Goal: Information Seeking & Learning: Learn about a topic

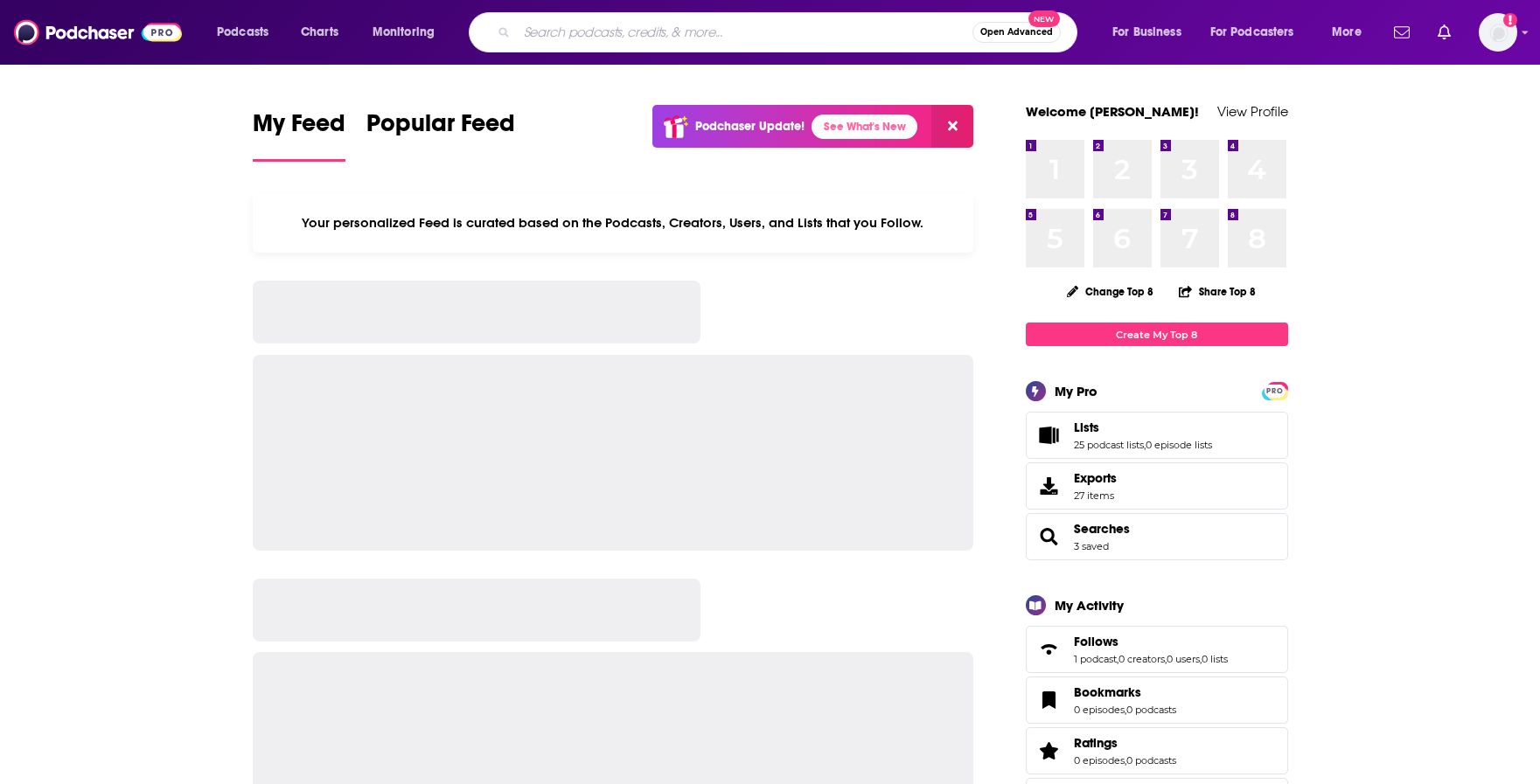
click at [570, 41] on input "Search podcasts, credits, & more..." at bounding box center [745, 33] width 456 height 28
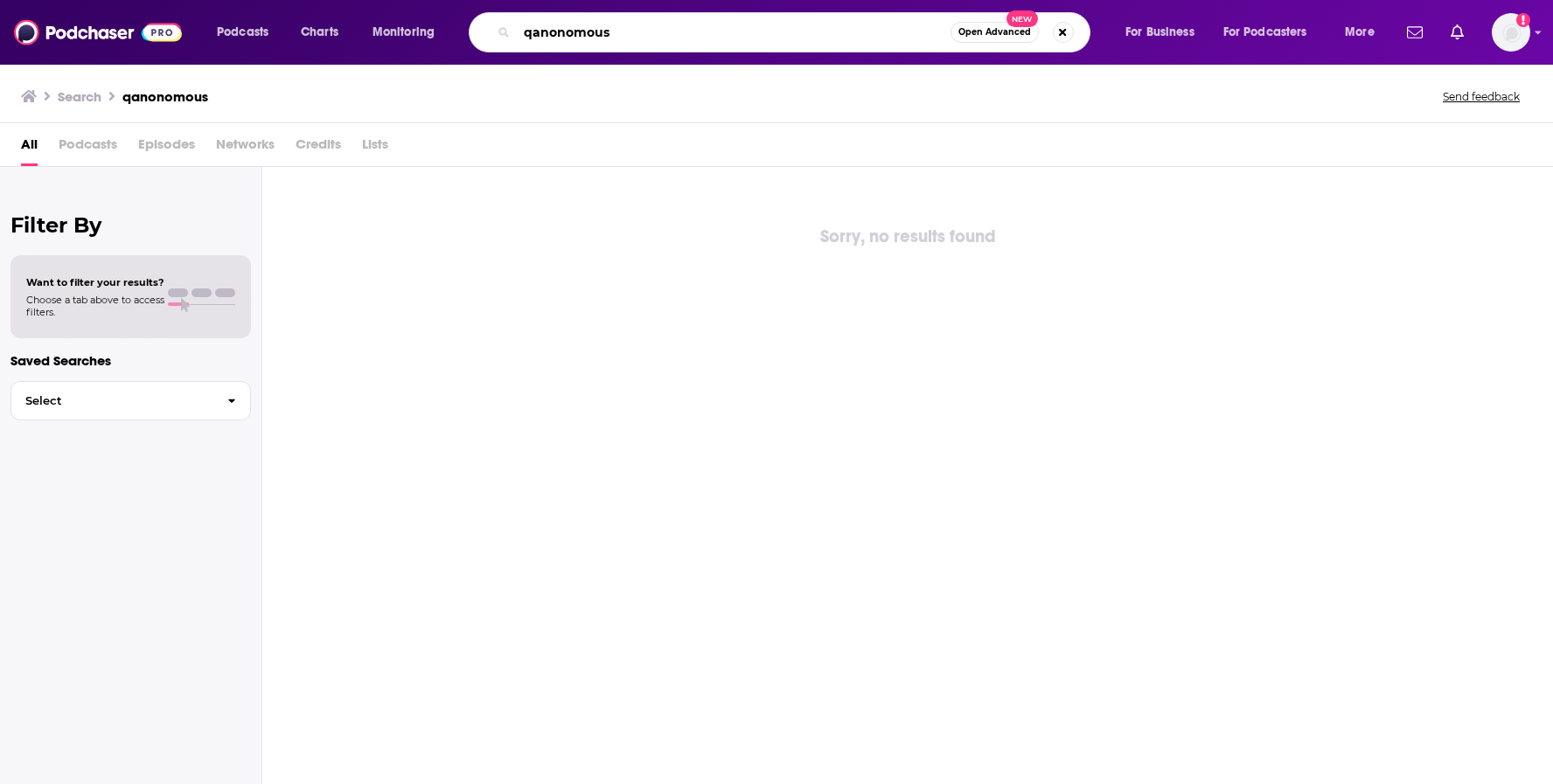
click at [563, 38] on input "qanonomous" at bounding box center [734, 33] width 434 height 28
click at [563, 37] on input "qanonomous" at bounding box center [734, 33] width 434 height 28
type input "behind the bastards"
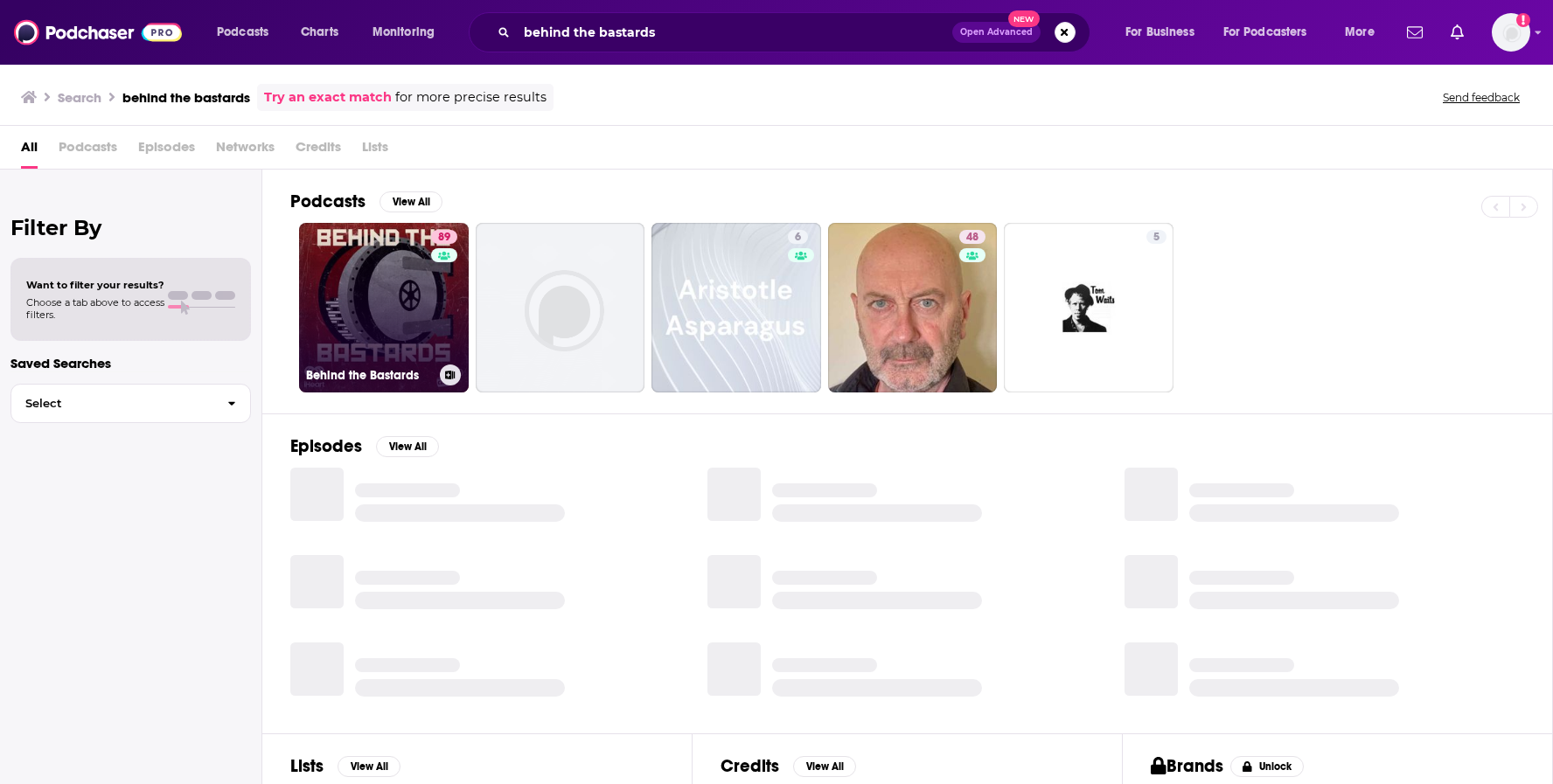
click at [410, 280] on link "89 Behind the Bastards" at bounding box center [384, 308] width 170 height 170
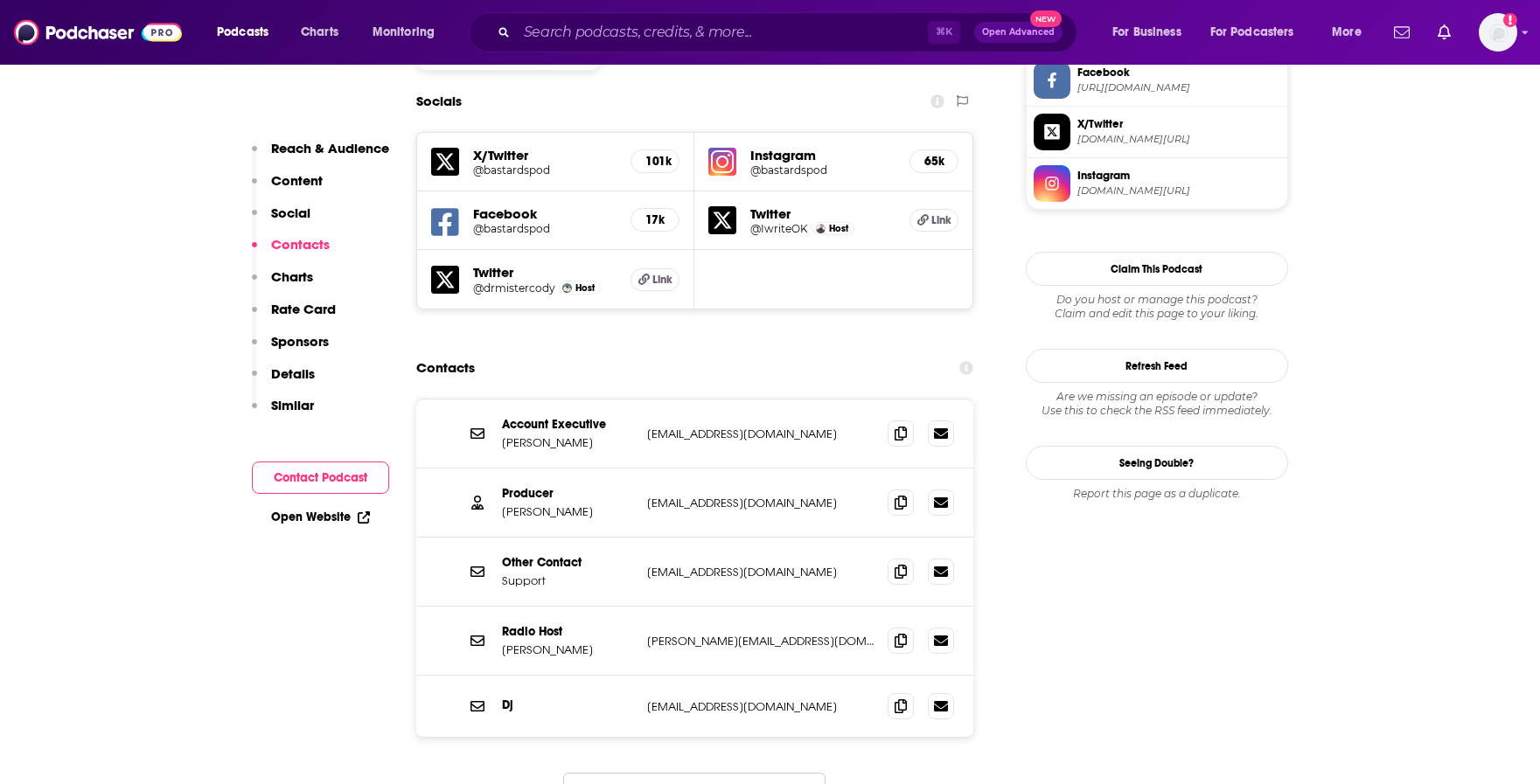
scroll to position [1544, 0]
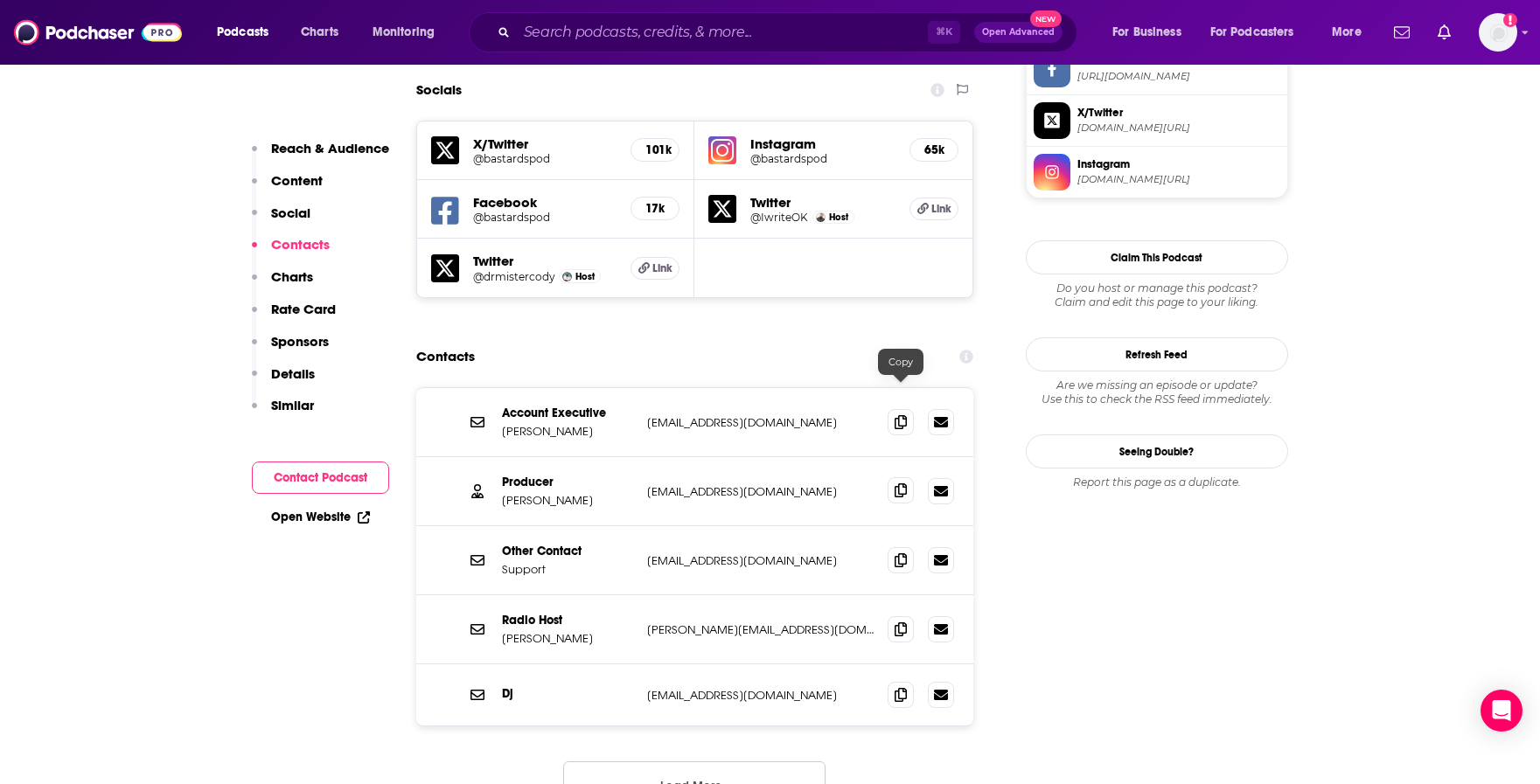
click at [897, 483] on icon at bounding box center [900, 490] width 12 height 14
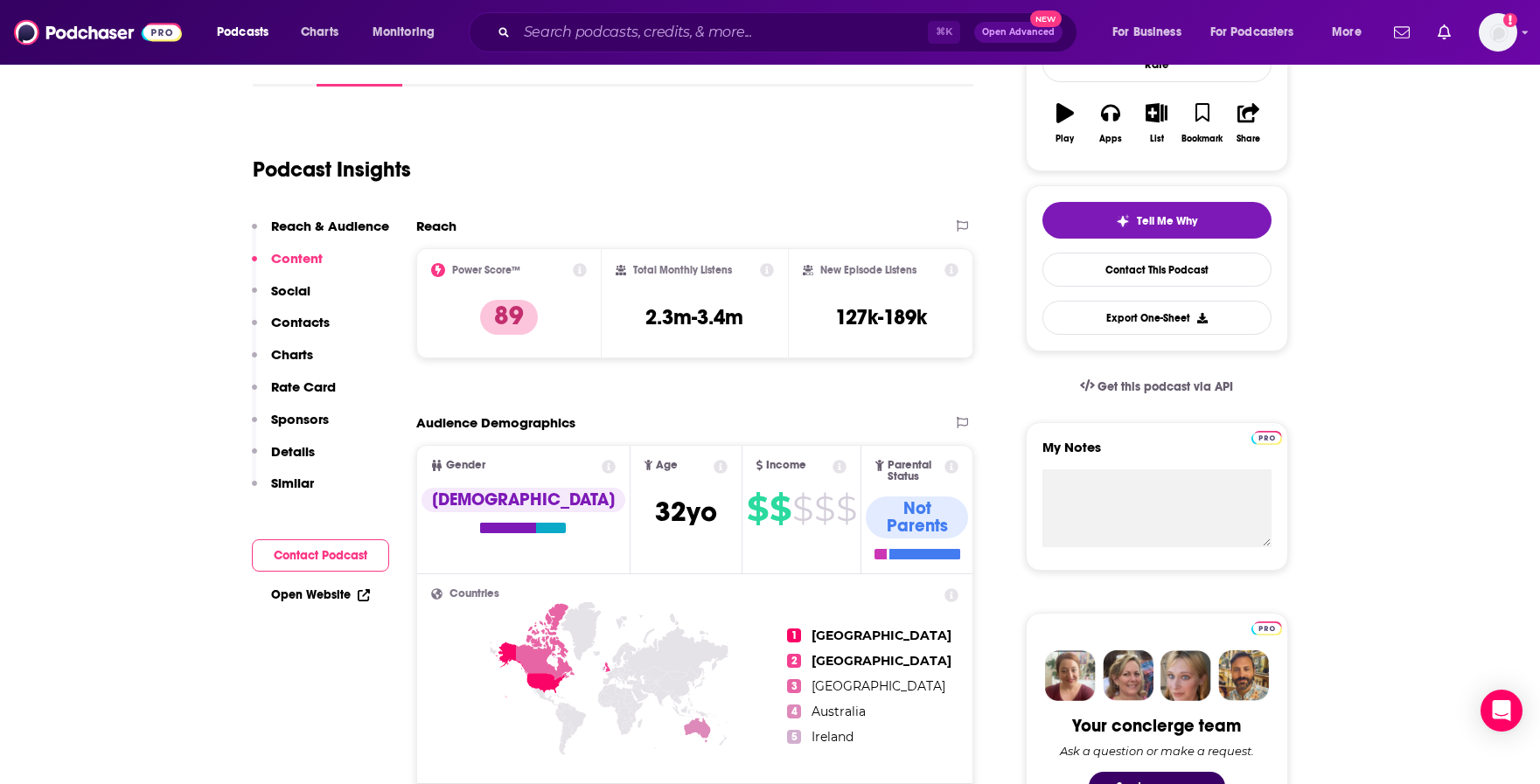
scroll to position [0, 0]
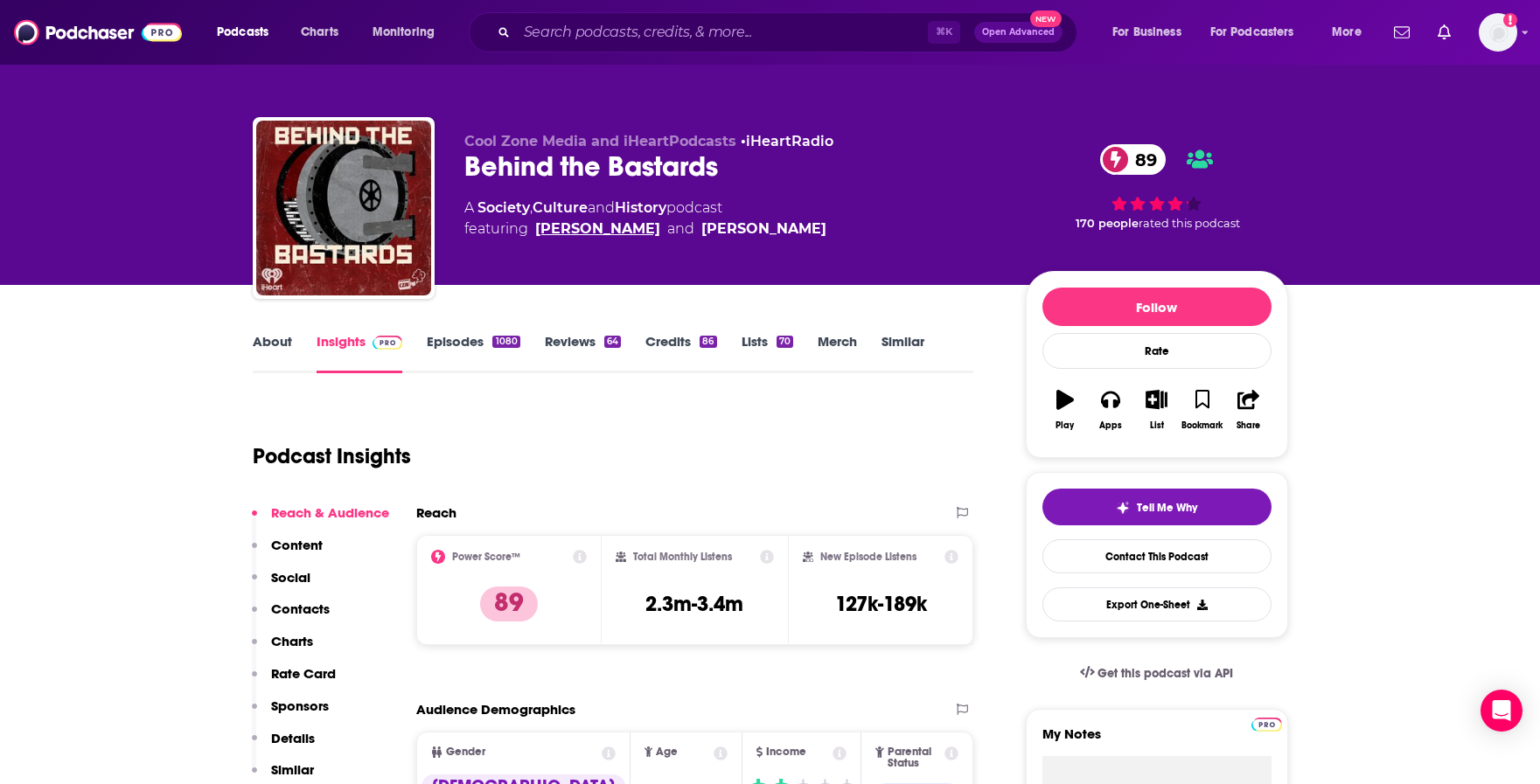
click at [589, 229] on link "[PERSON_NAME]" at bounding box center [598, 229] width 125 height 21
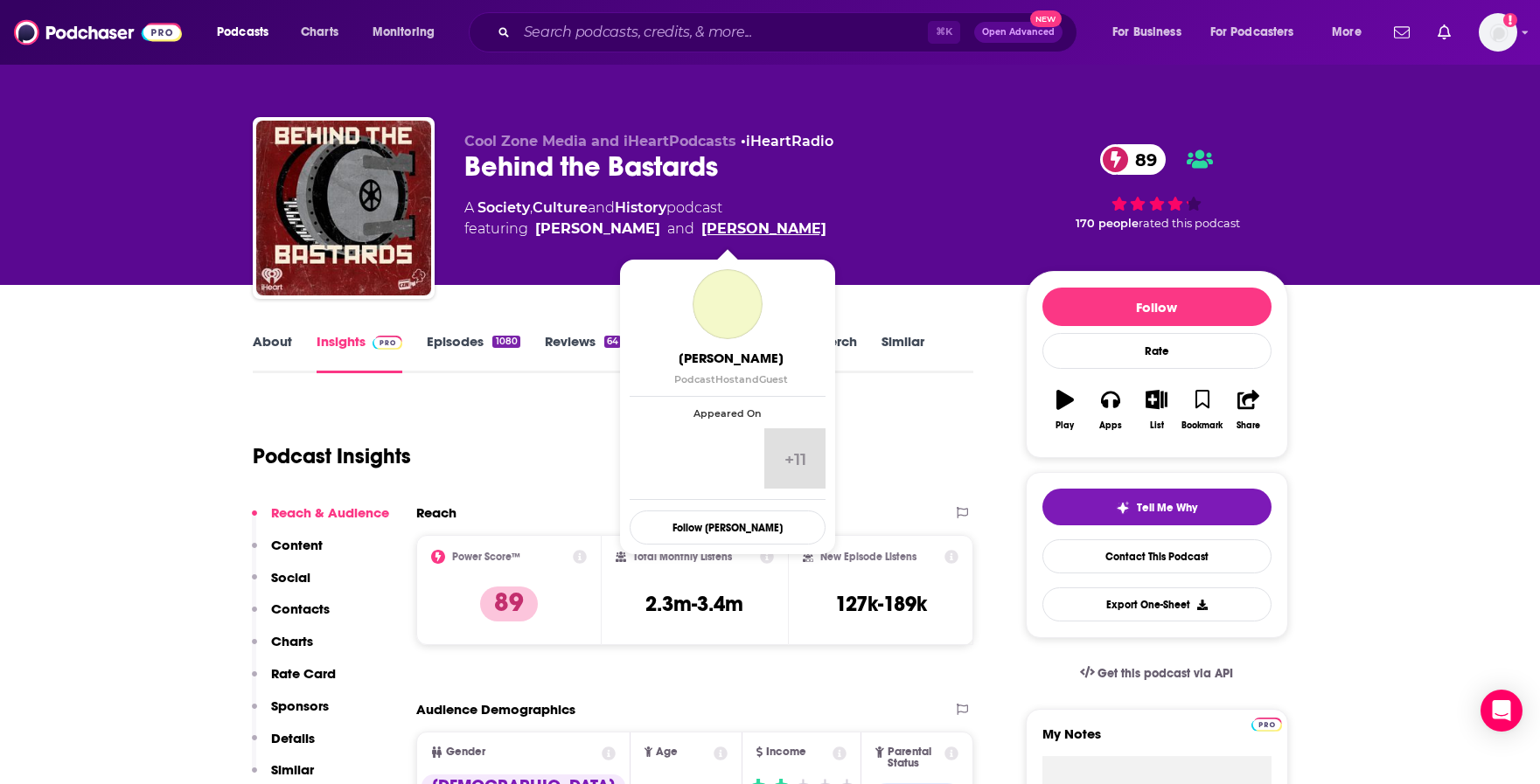
click at [733, 230] on link "[PERSON_NAME]" at bounding box center [764, 229] width 125 height 21
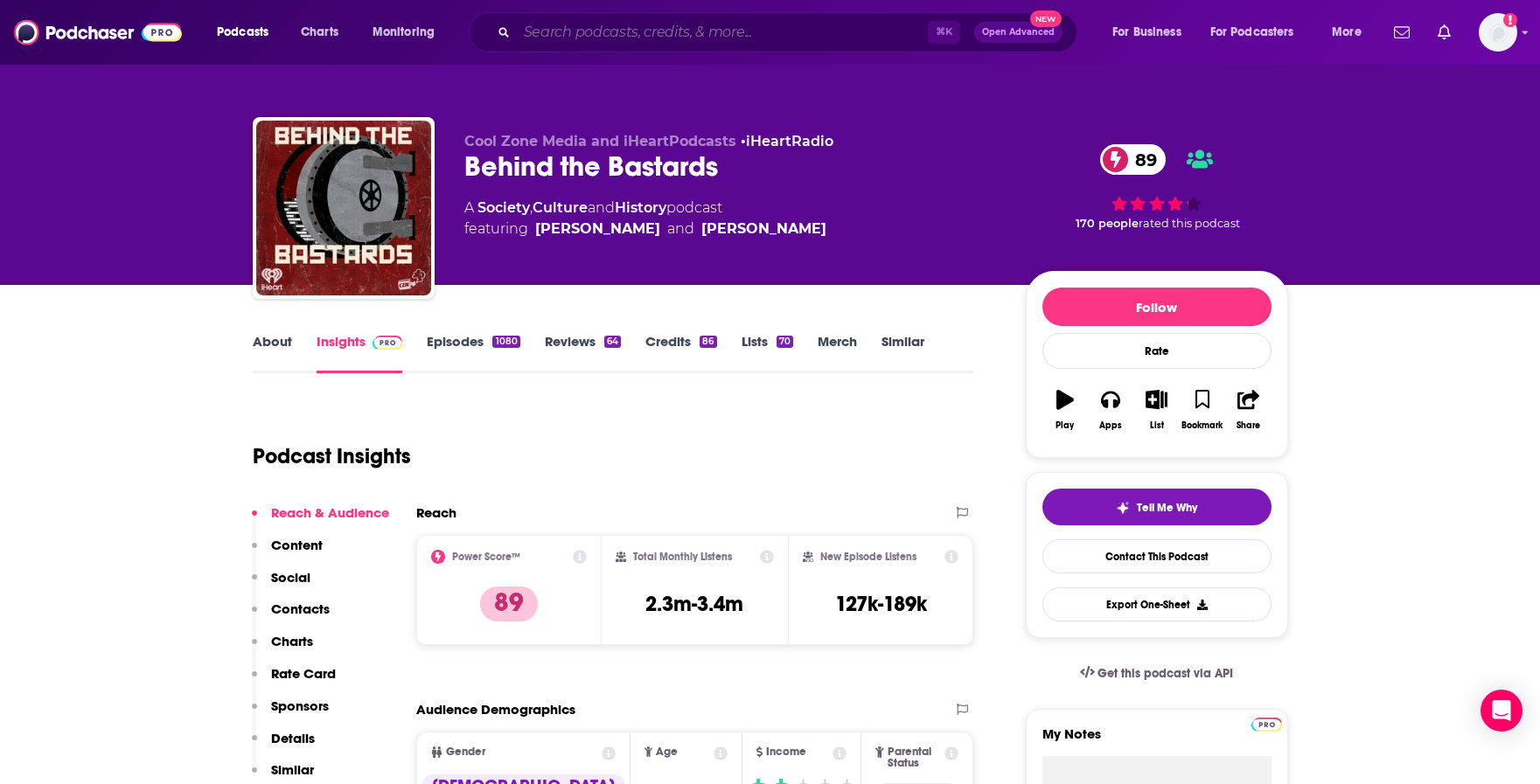
click at [623, 34] on input "Search podcasts, credits, & more..." at bounding box center [723, 33] width 411 height 28
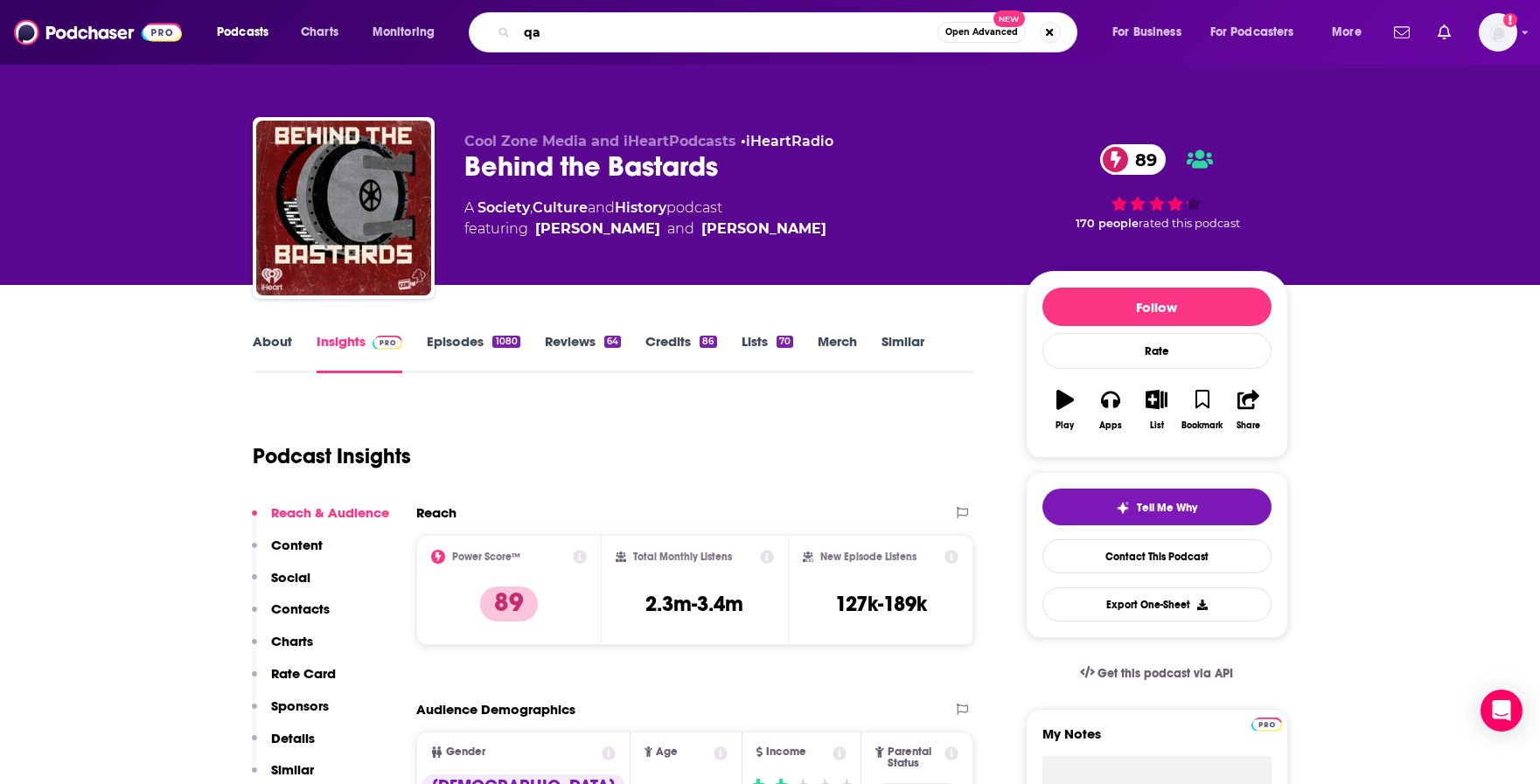
type input "qaa"
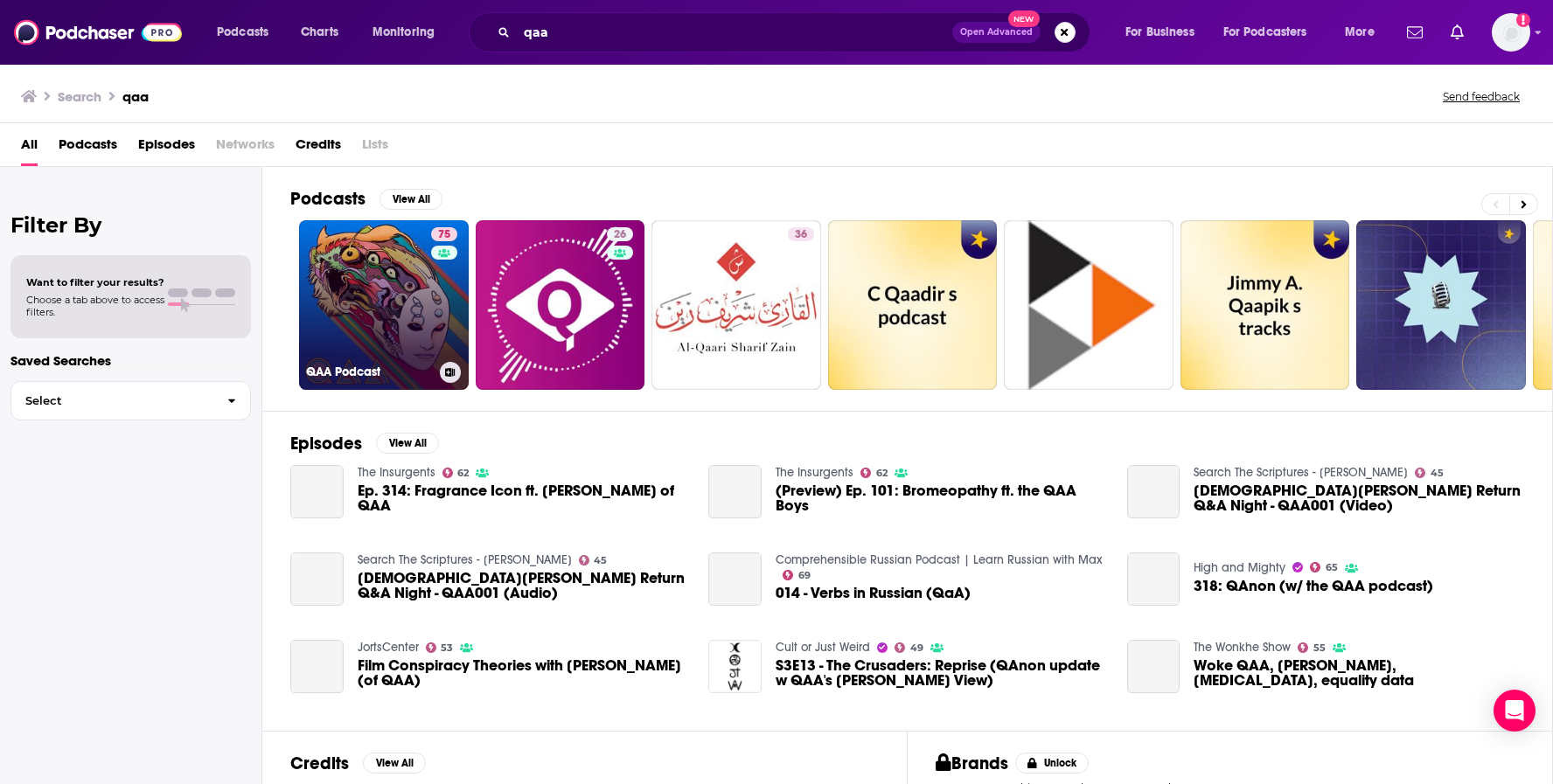
click at [397, 285] on link "75 QAA Podcast" at bounding box center [384, 305] width 170 height 170
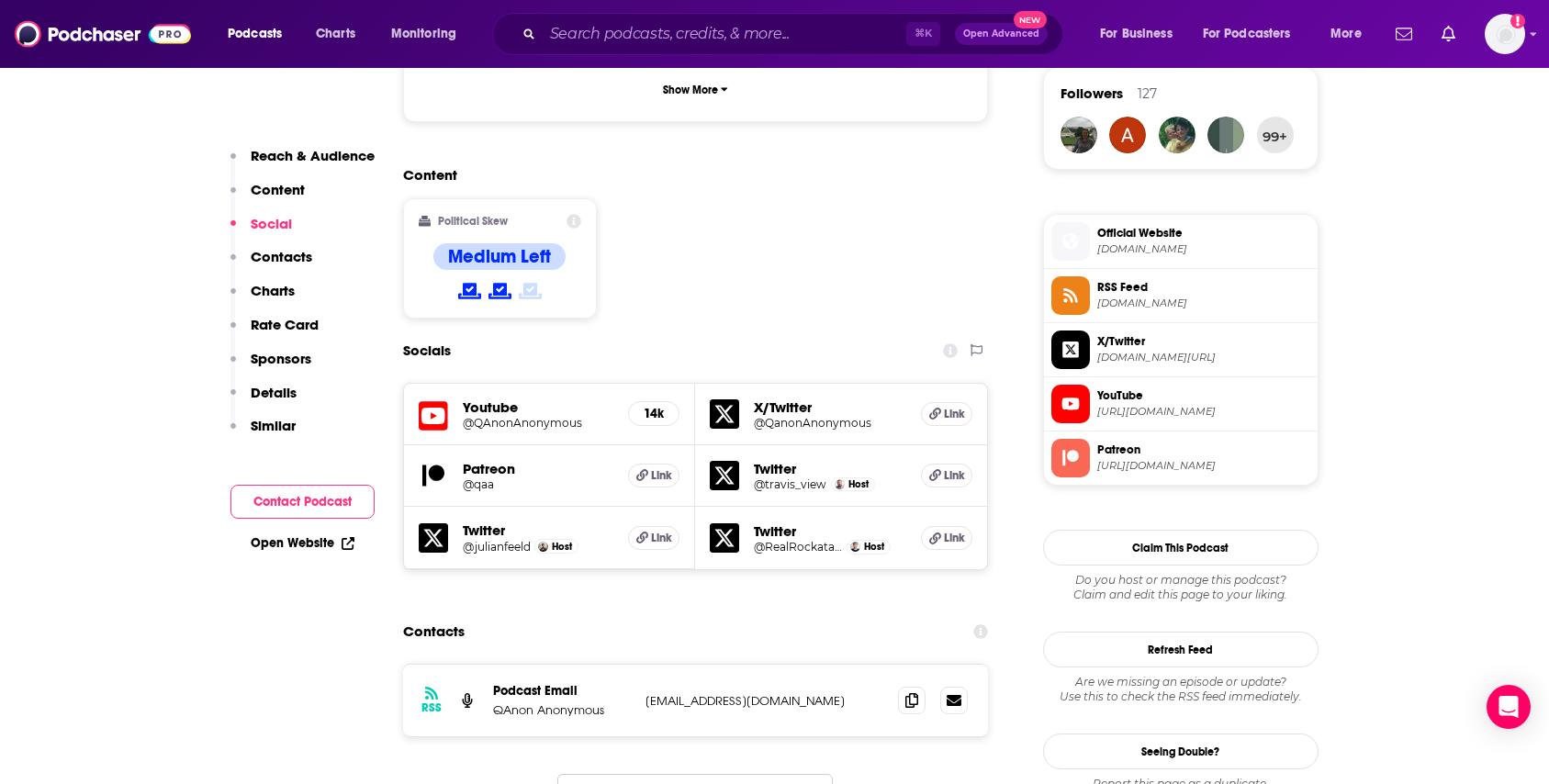
scroll to position [1426, 0]
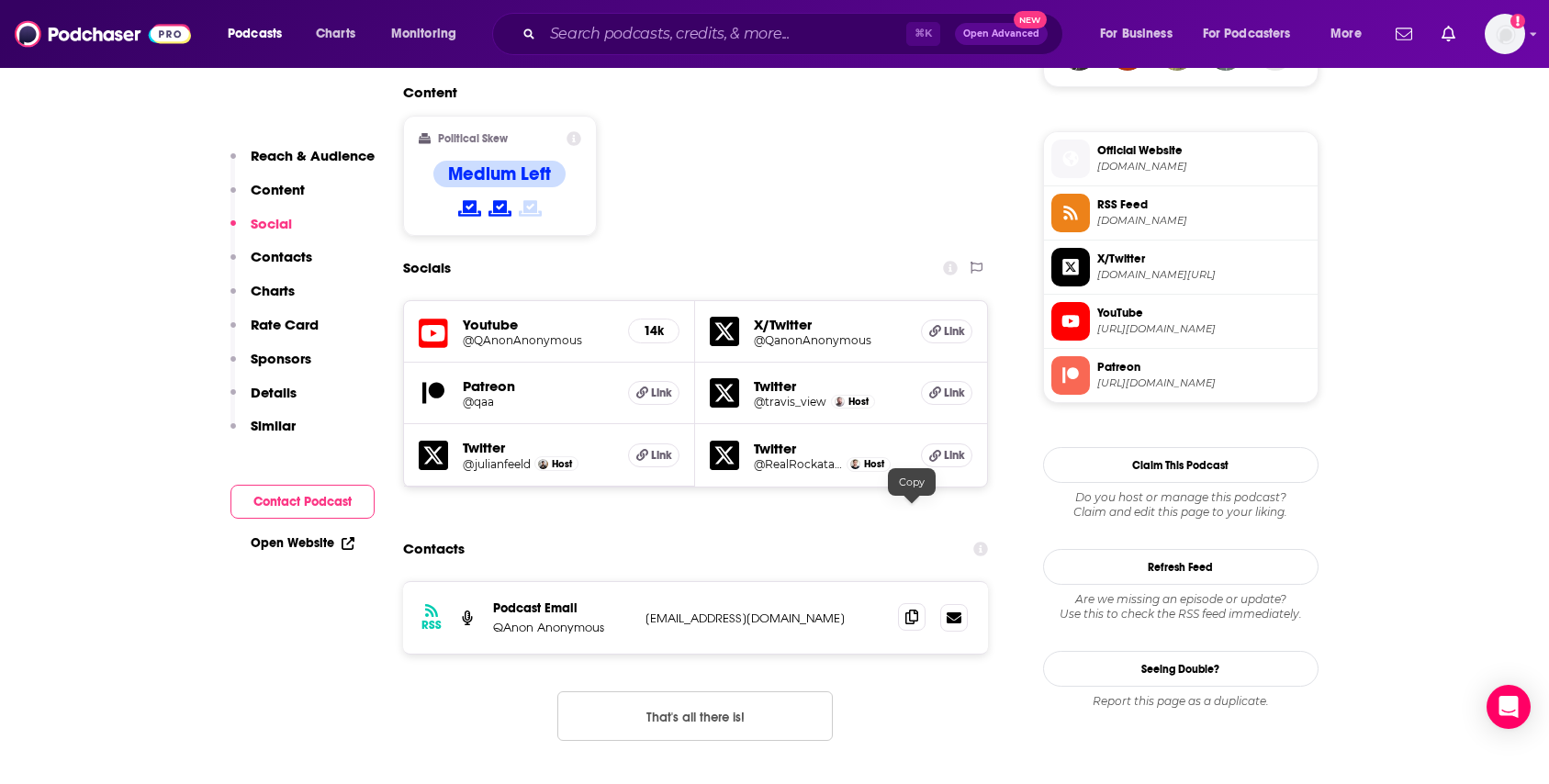
click at [907, 610] on icon at bounding box center [911, 616] width 13 height 15
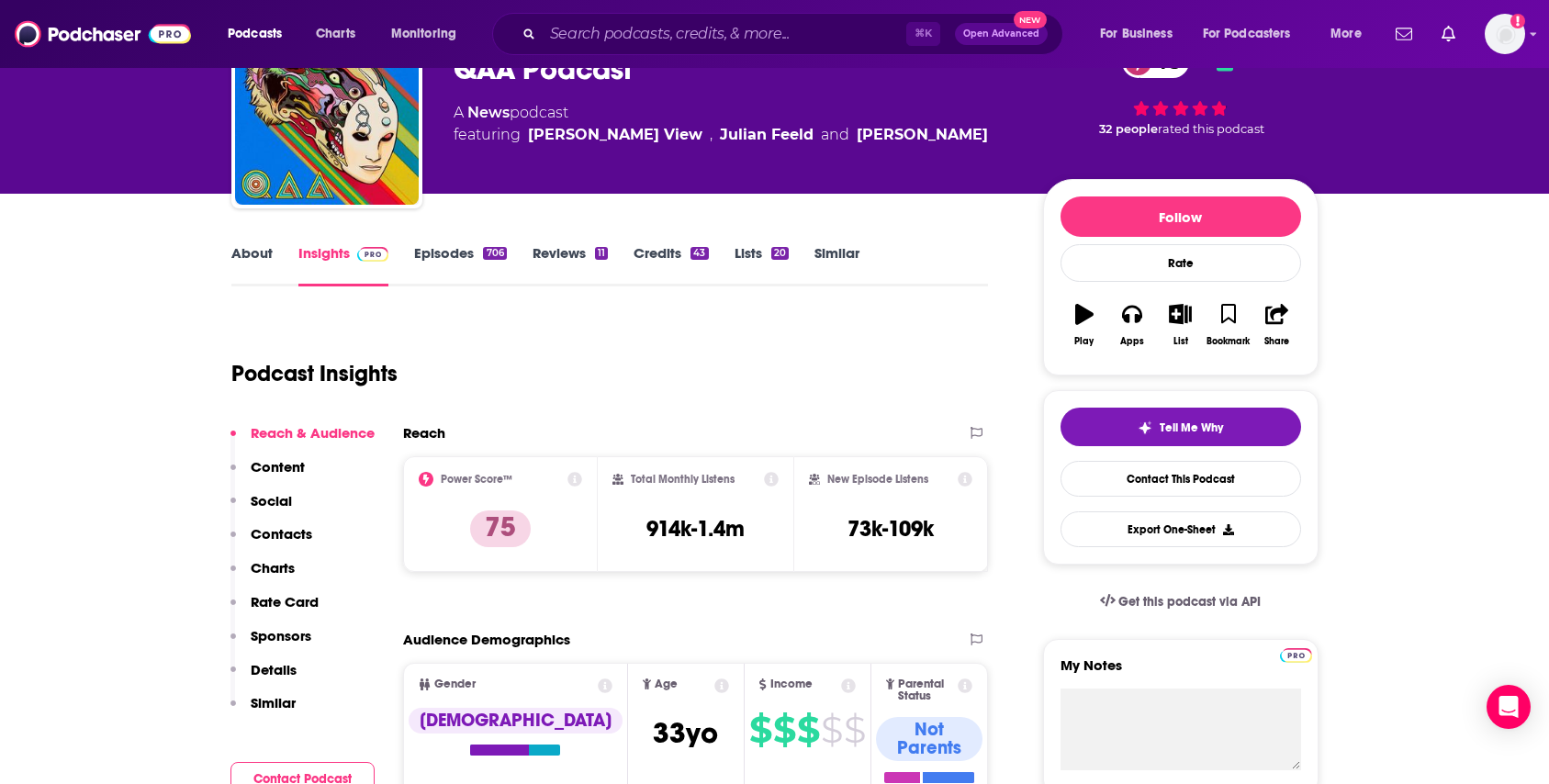
scroll to position [74, 0]
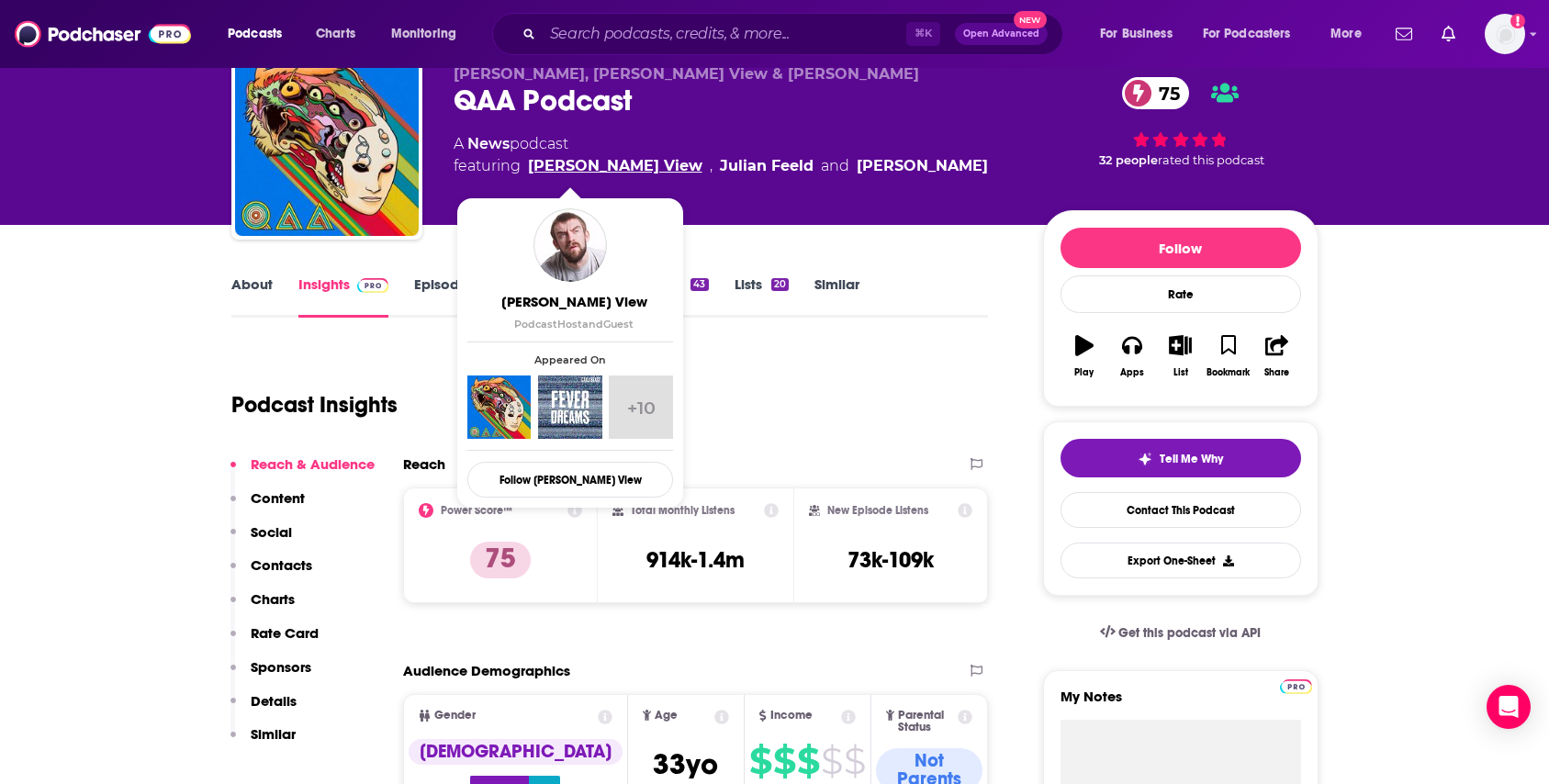
click at [583, 160] on link "[PERSON_NAME] View" at bounding box center [616, 166] width 175 height 22
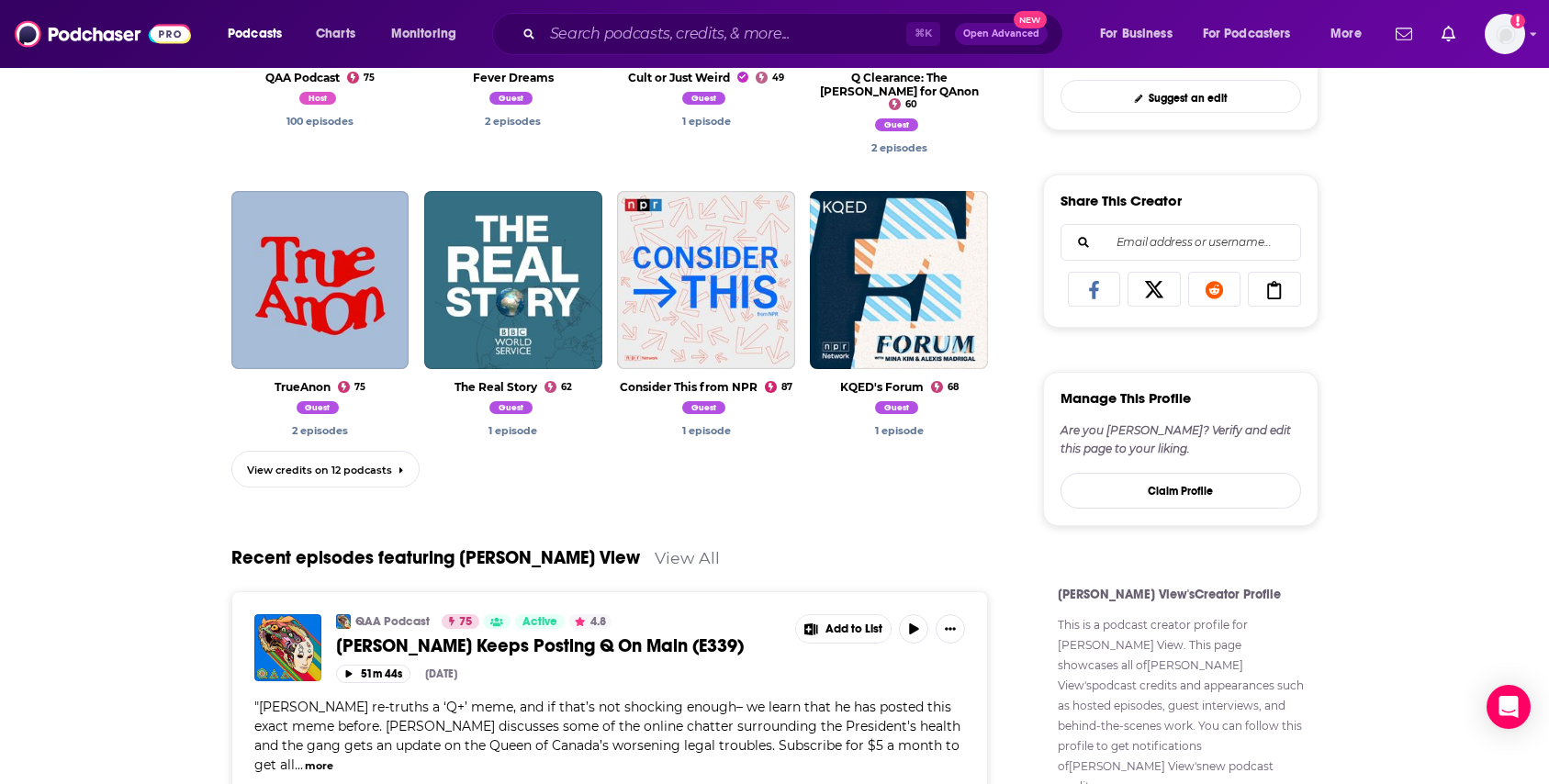
scroll to position [776, 0]
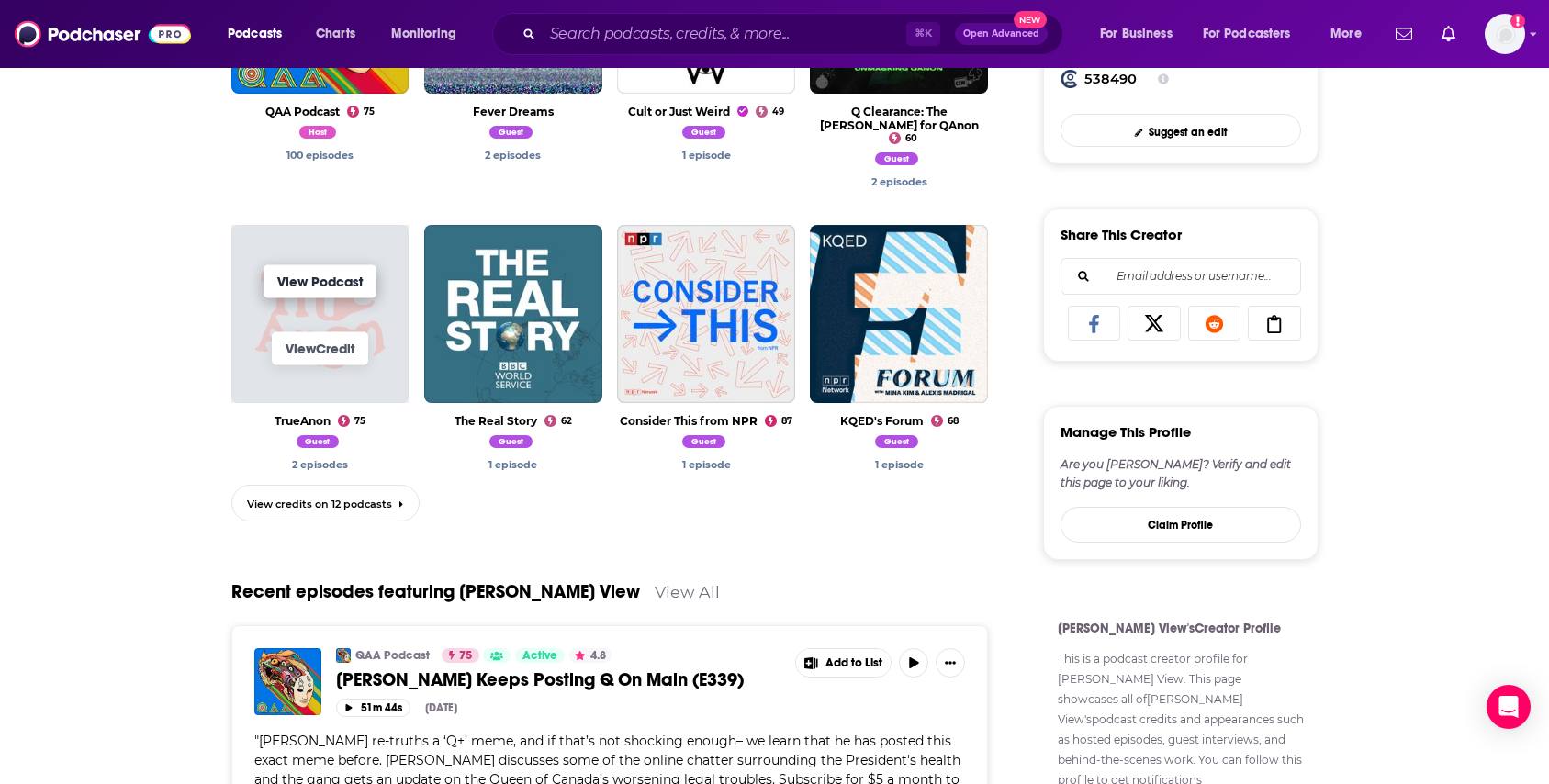
click at [325, 284] on link "View Podcast" at bounding box center [320, 281] width 113 height 33
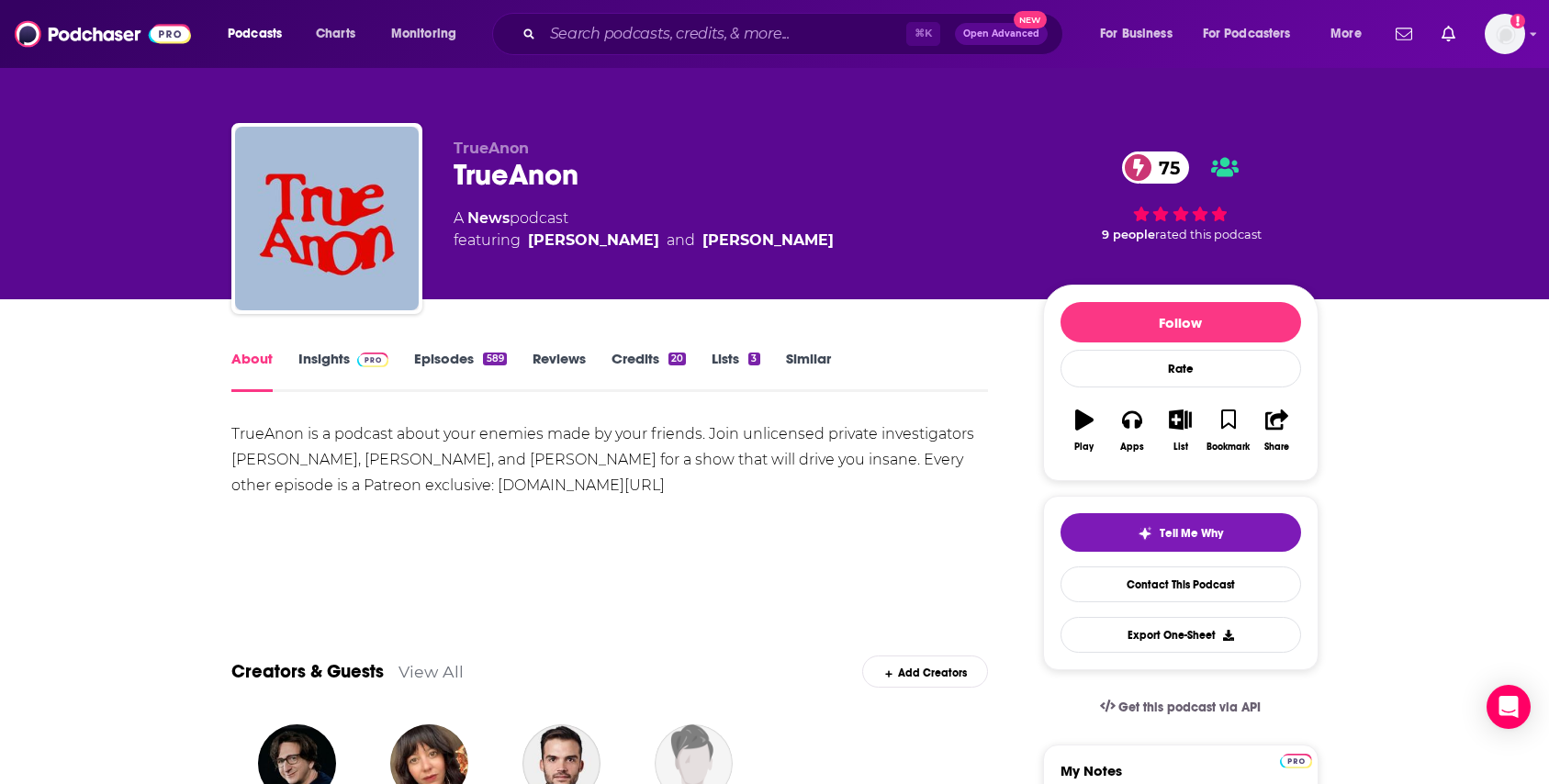
scroll to position [157, 0]
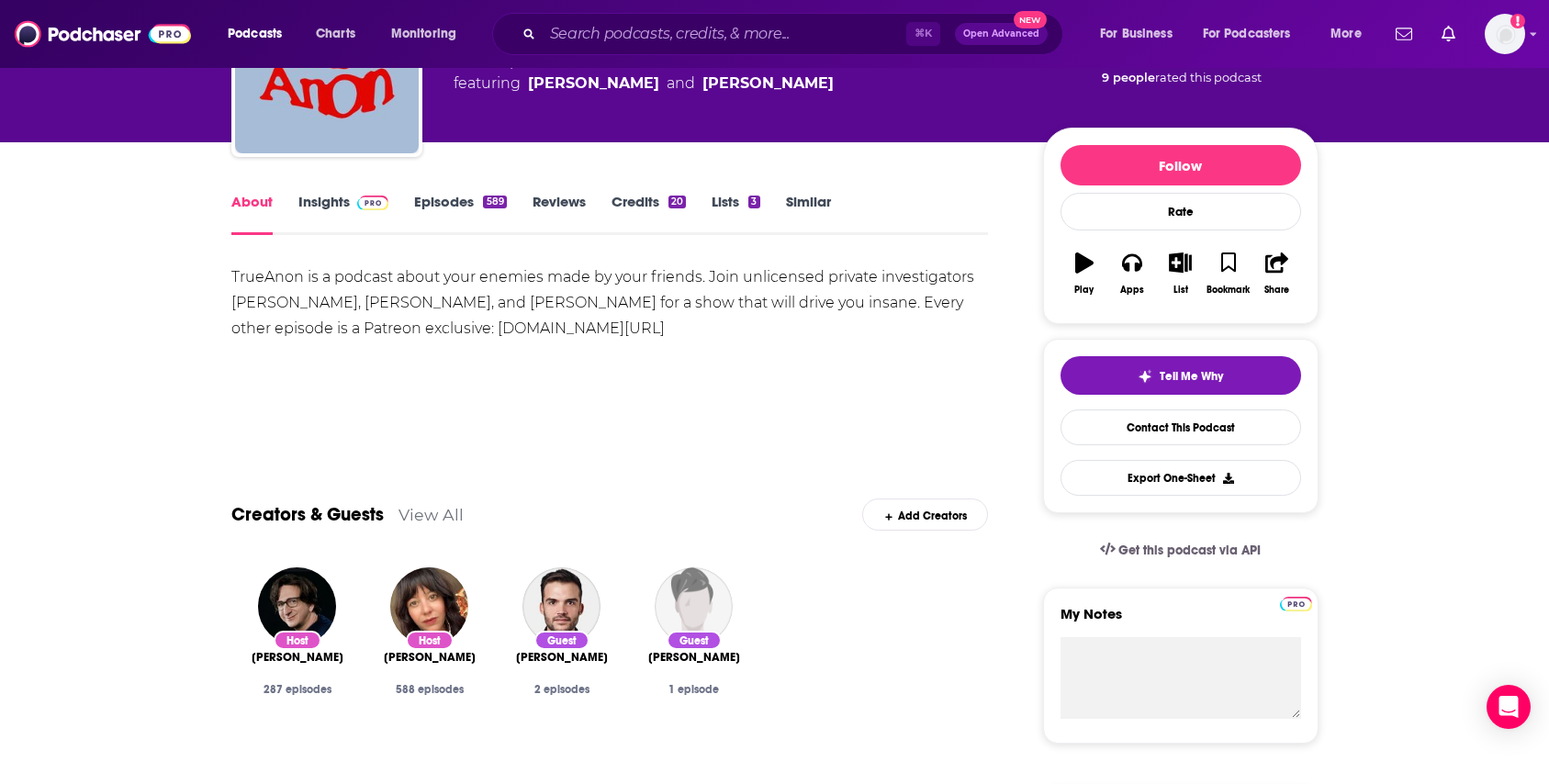
click at [327, 193] on link "Insights" at bounding box center [343, 214] width 91 height 42
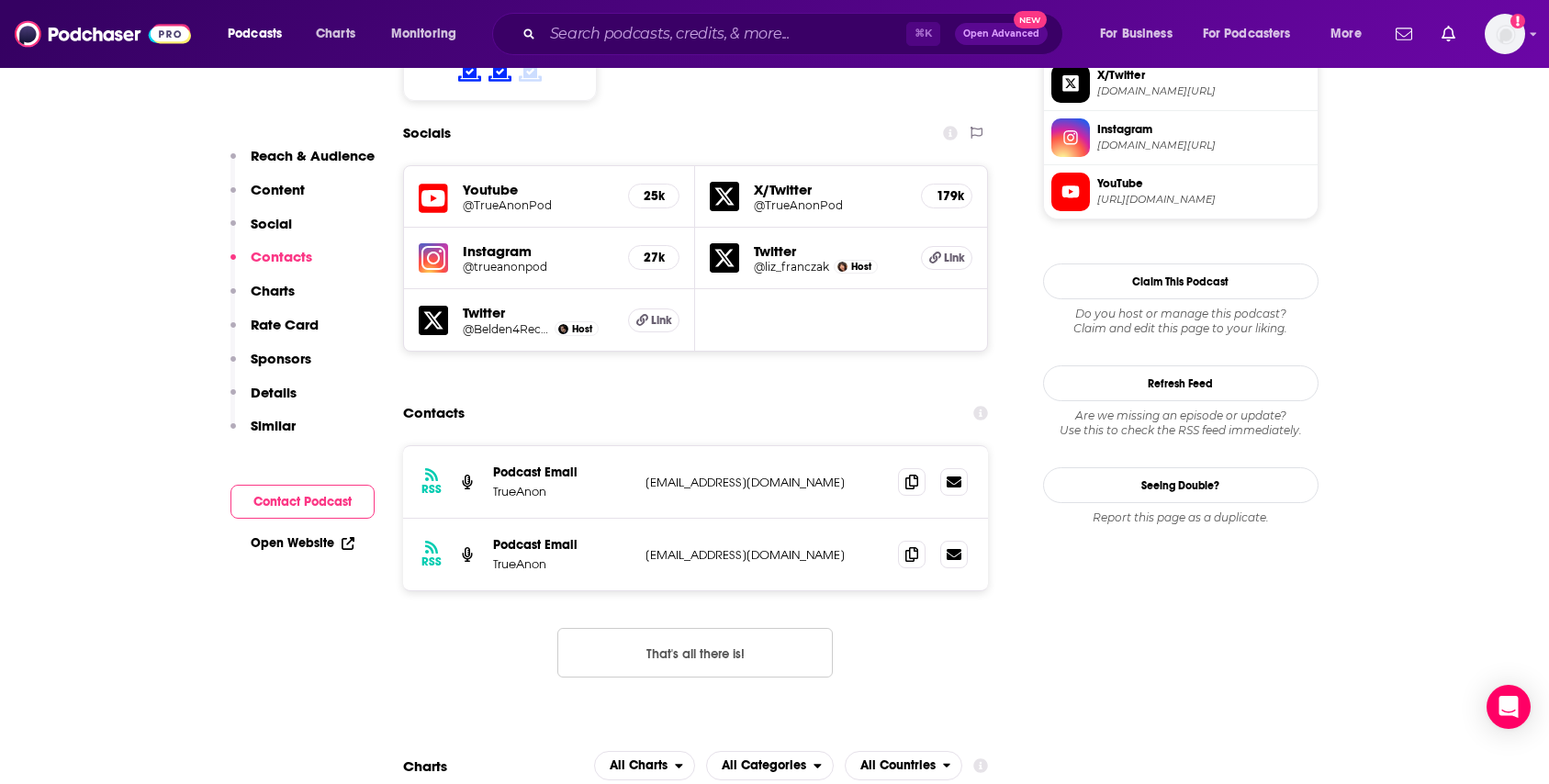
scroll to position [1614, 0]
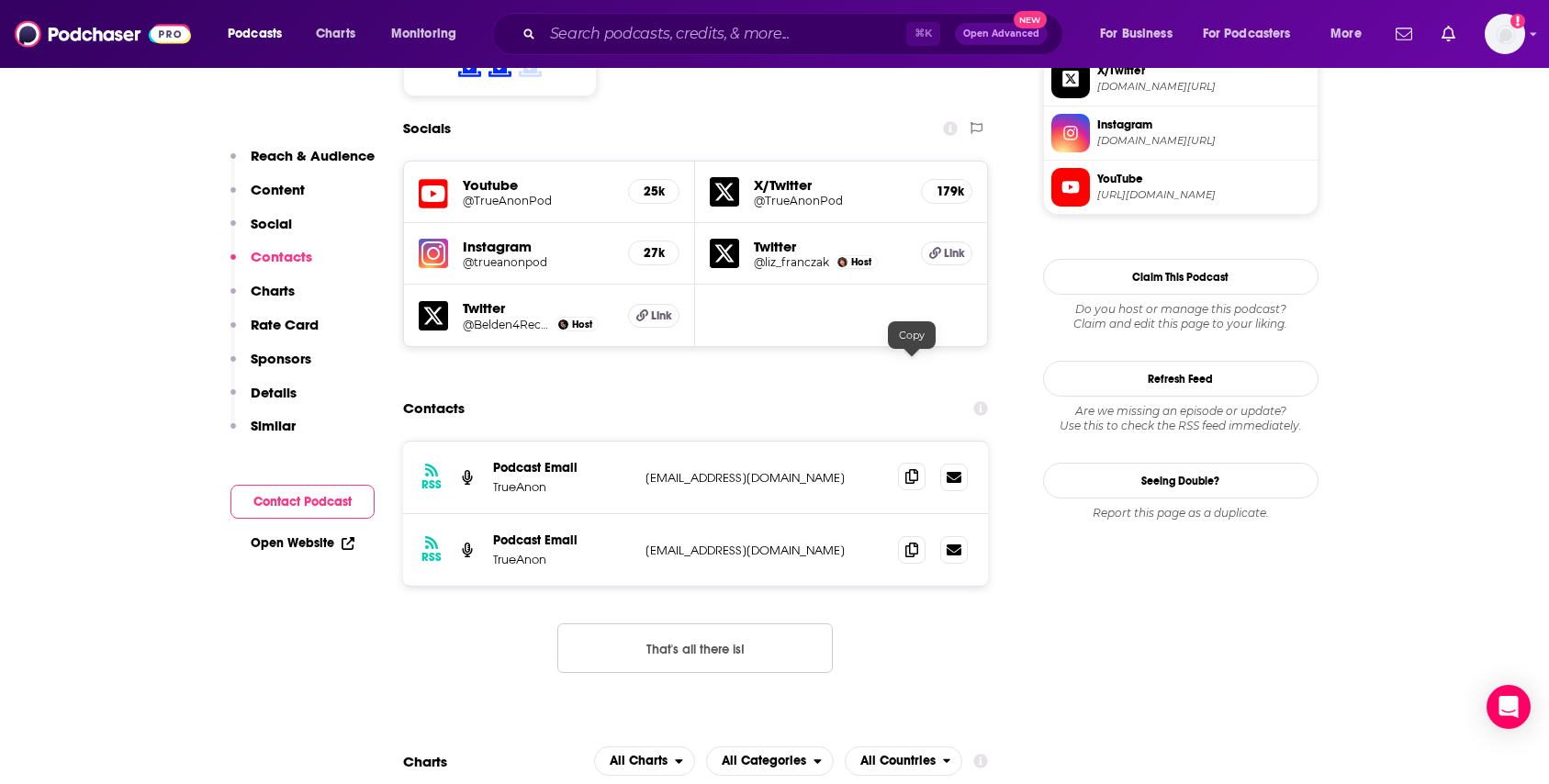
click at [911, 469] on icon at bounding box center [911, 476] width 13 height 15
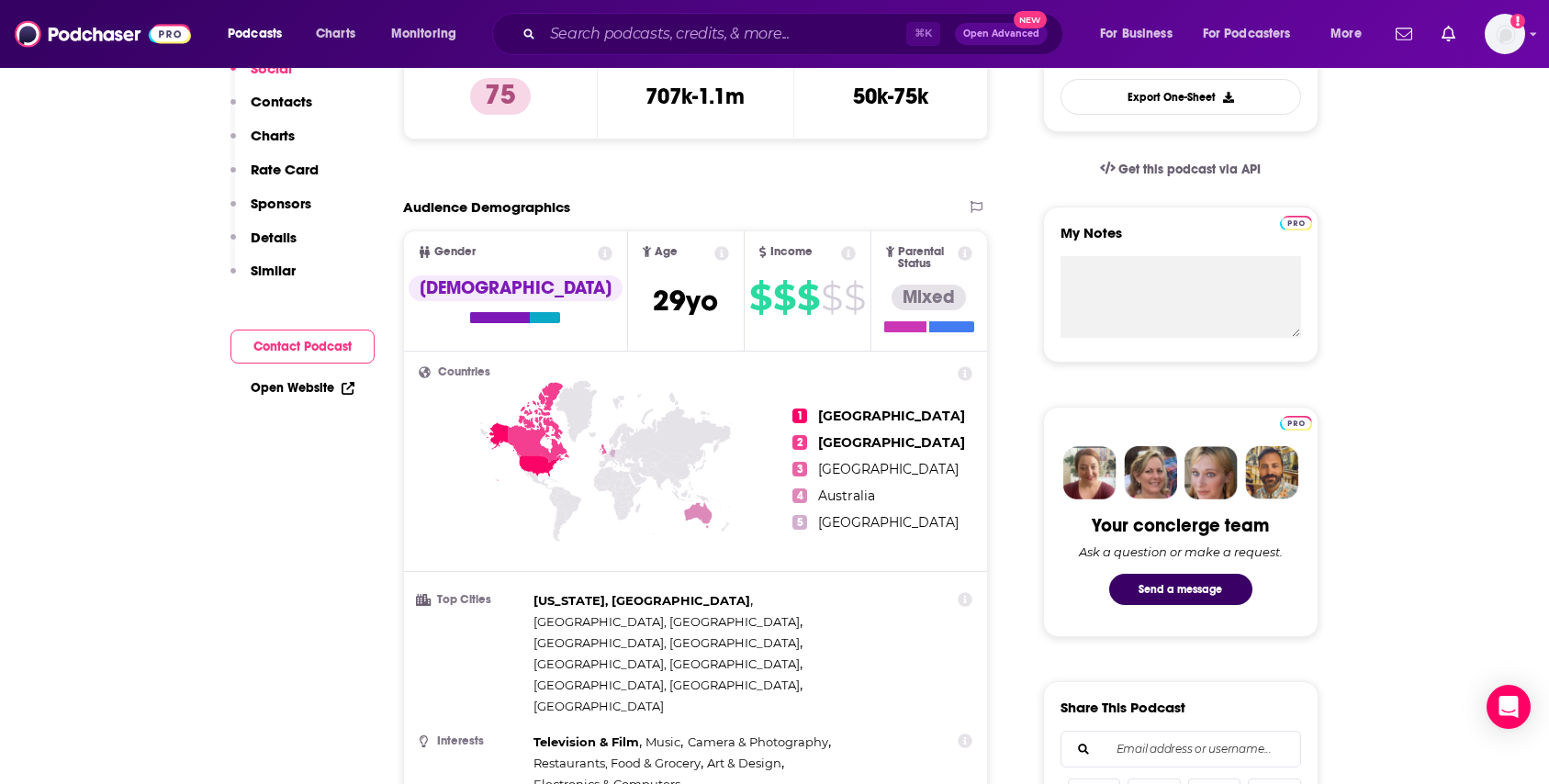
scroll to position [0, 0]
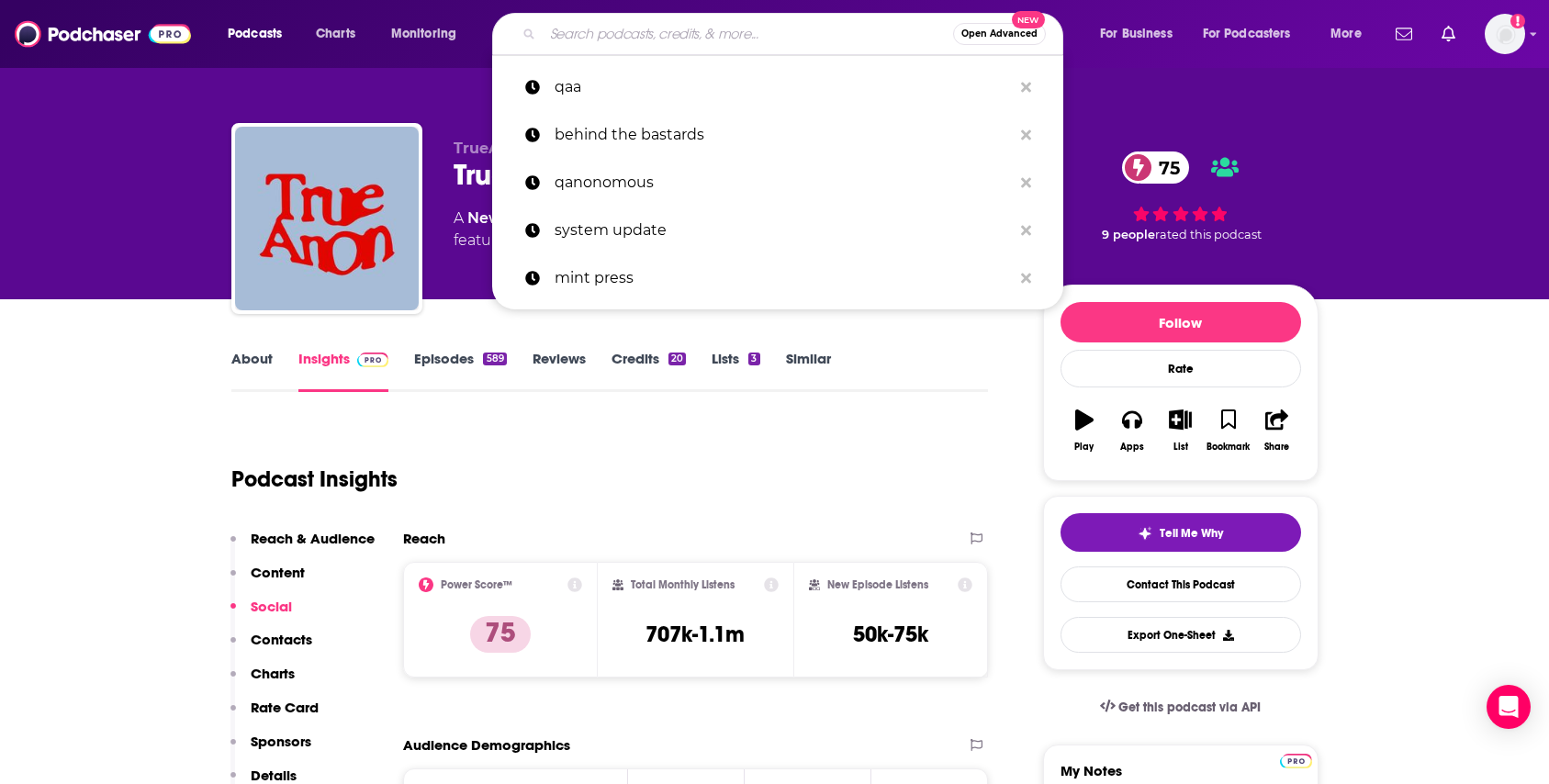
click at [604, 39] on input "Search podcasts, credits, & more..." at bounding box center [748, 34] width 411 height 29
type input "q"
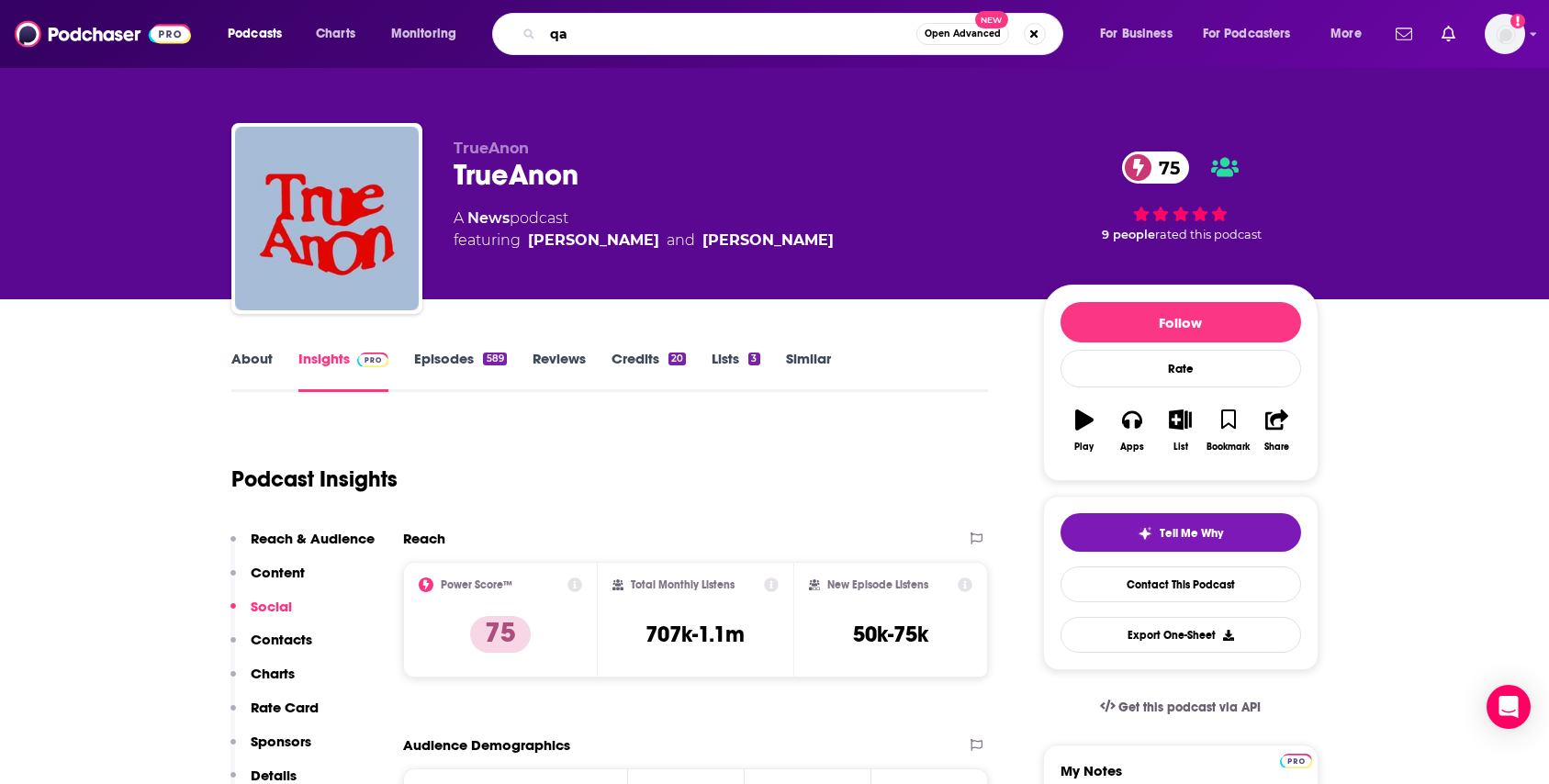
type input "qaa"
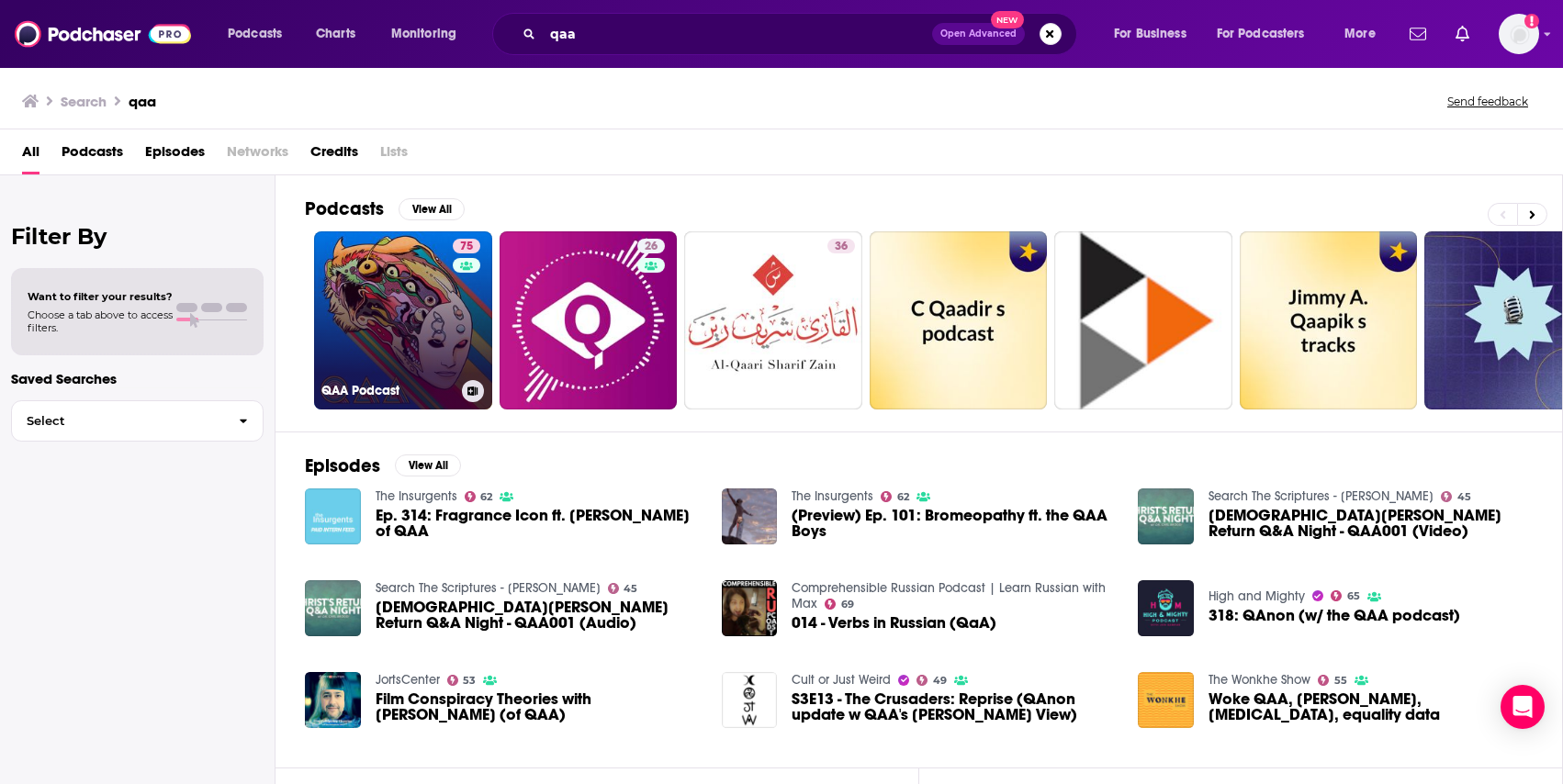
click at [387, 303] on link "75 QAA Podcast" at bounding box center [403, 320] width 178 height 178
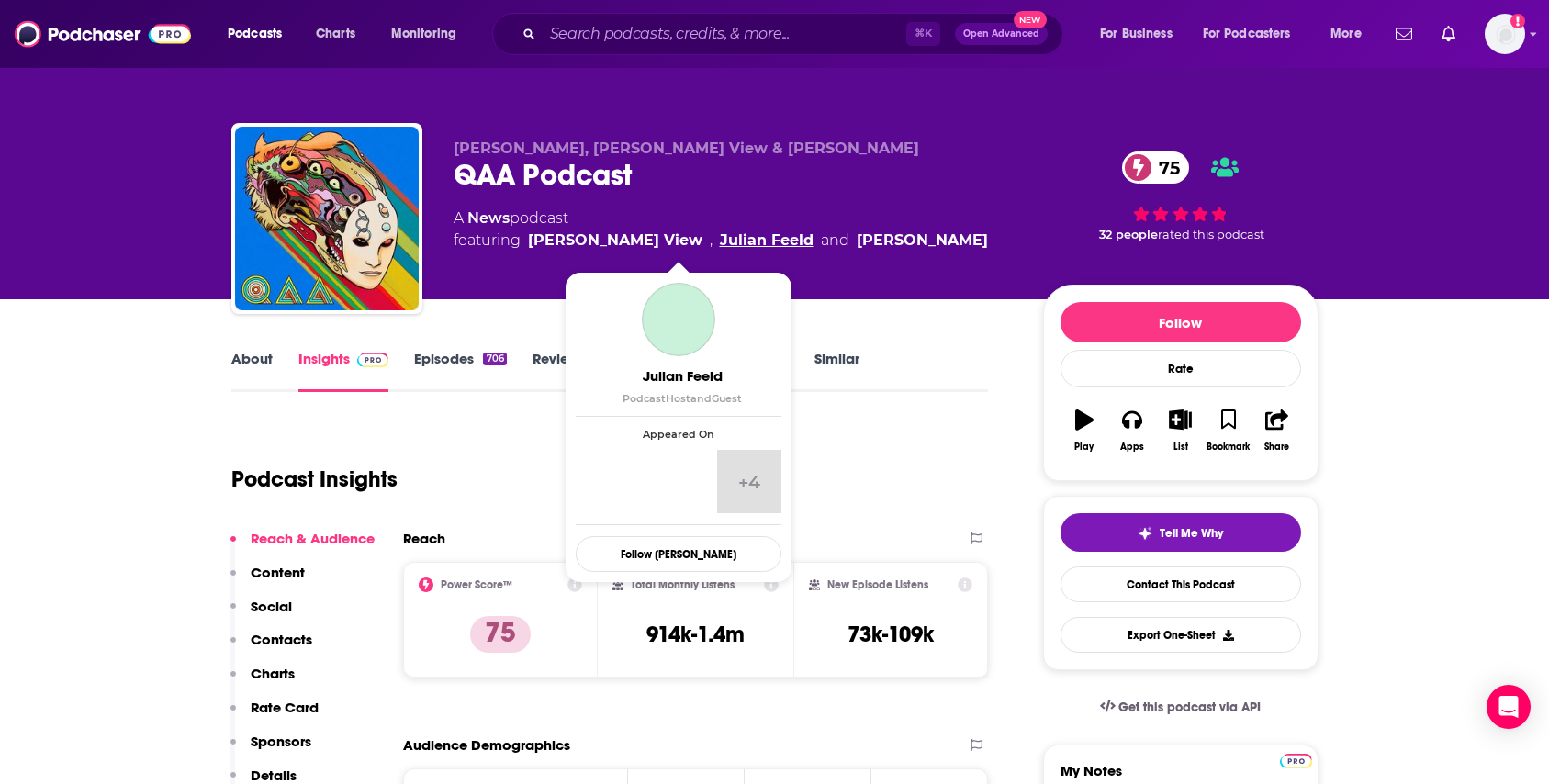
click at [720, 237] on link "Julian Feeld" at bounding box center [767, 240] width 94 height 22
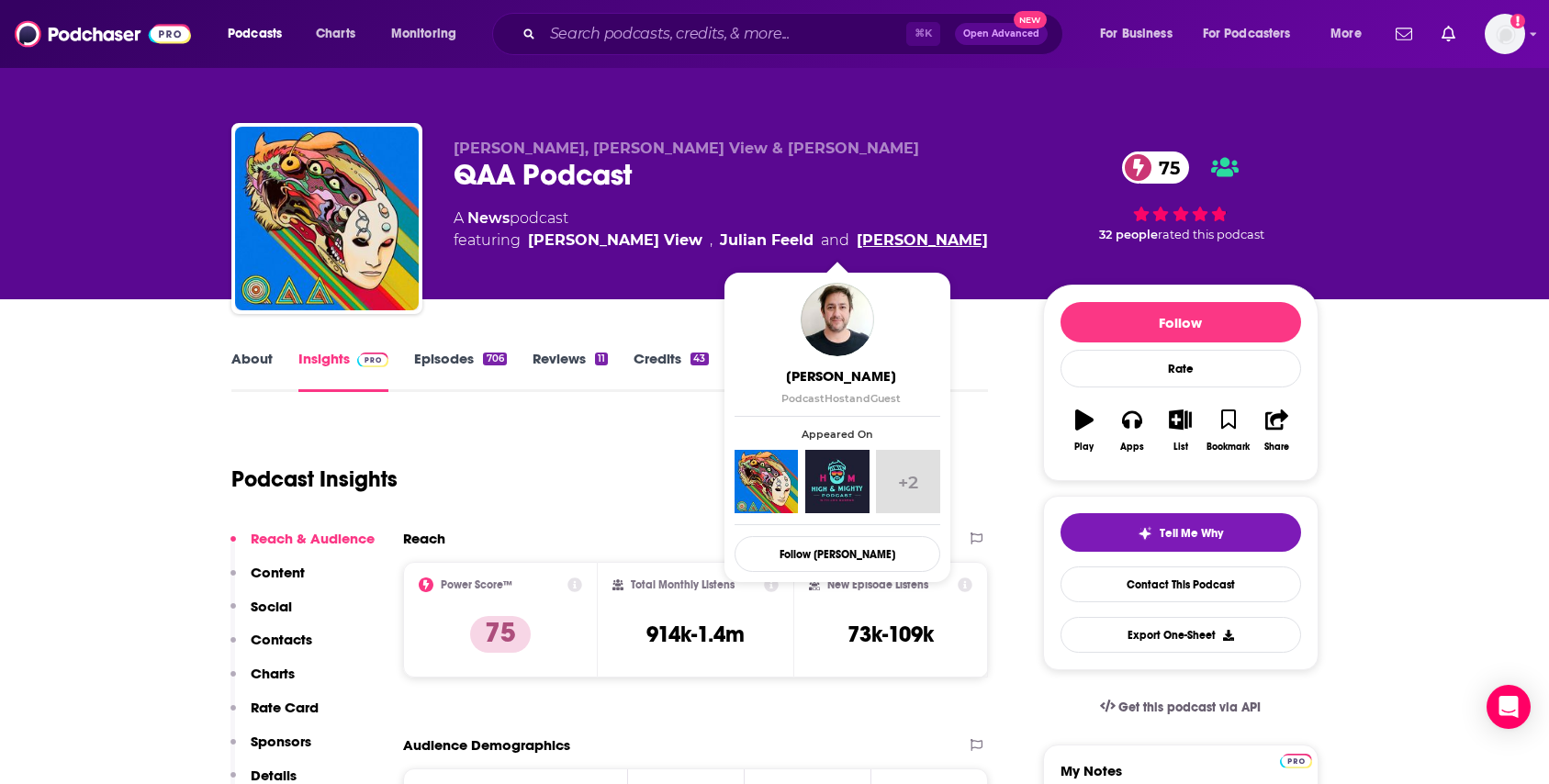
click at [890, 242] on link "[PERSON_NAME]" at bounding box center [923, 240] width 131 height 22
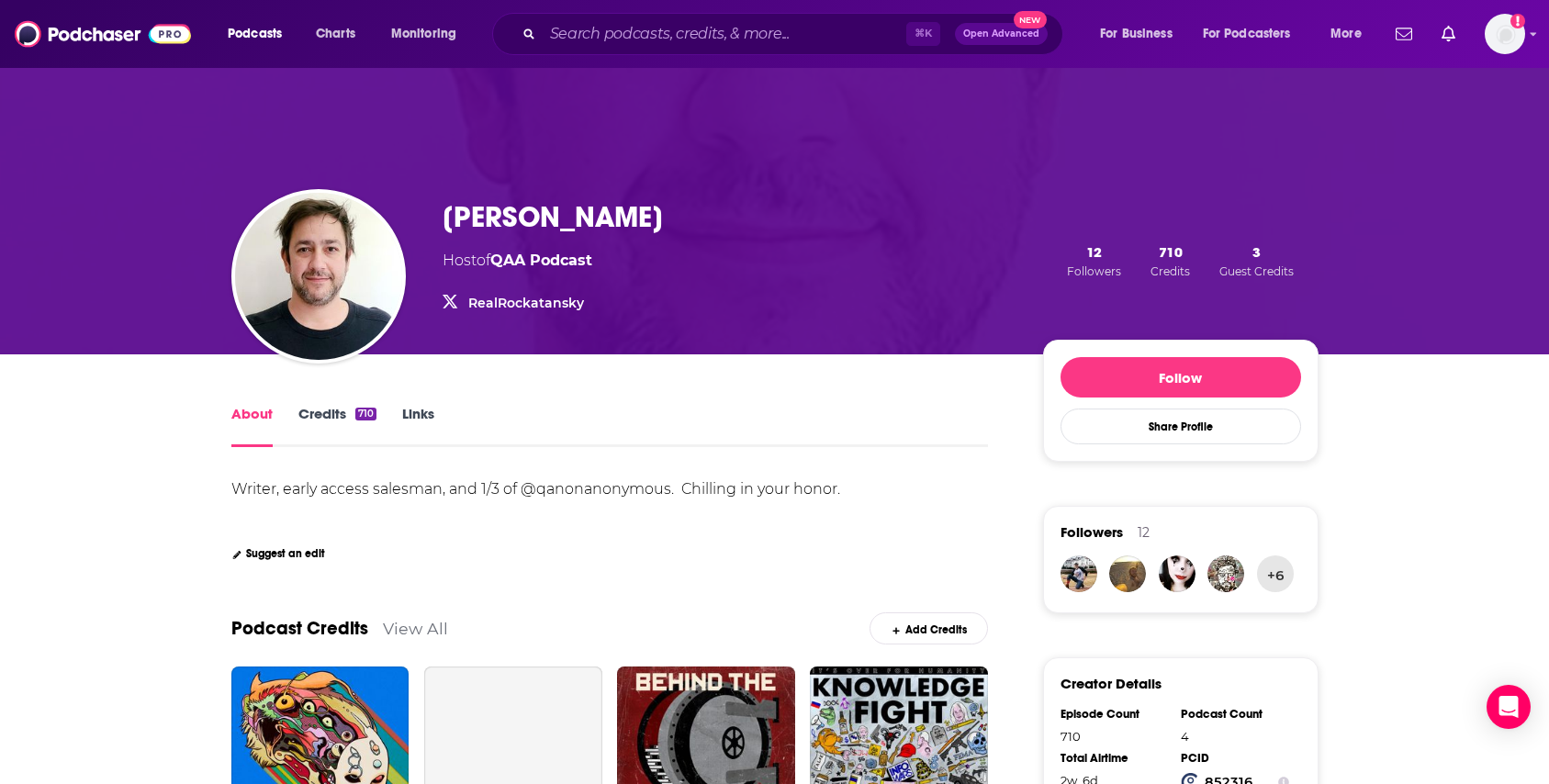
drag, startPoint x: 716, startPoint y: 214, endPoint x: 674, endPoint y: 214, distance: 42.0
click at [674, 214] on div "[PERSON_NAME] Host of QAA Podcast RealRockatansky RealRockatansky 12 Followers …" at bounding box center [880, 261] width 876 height 123
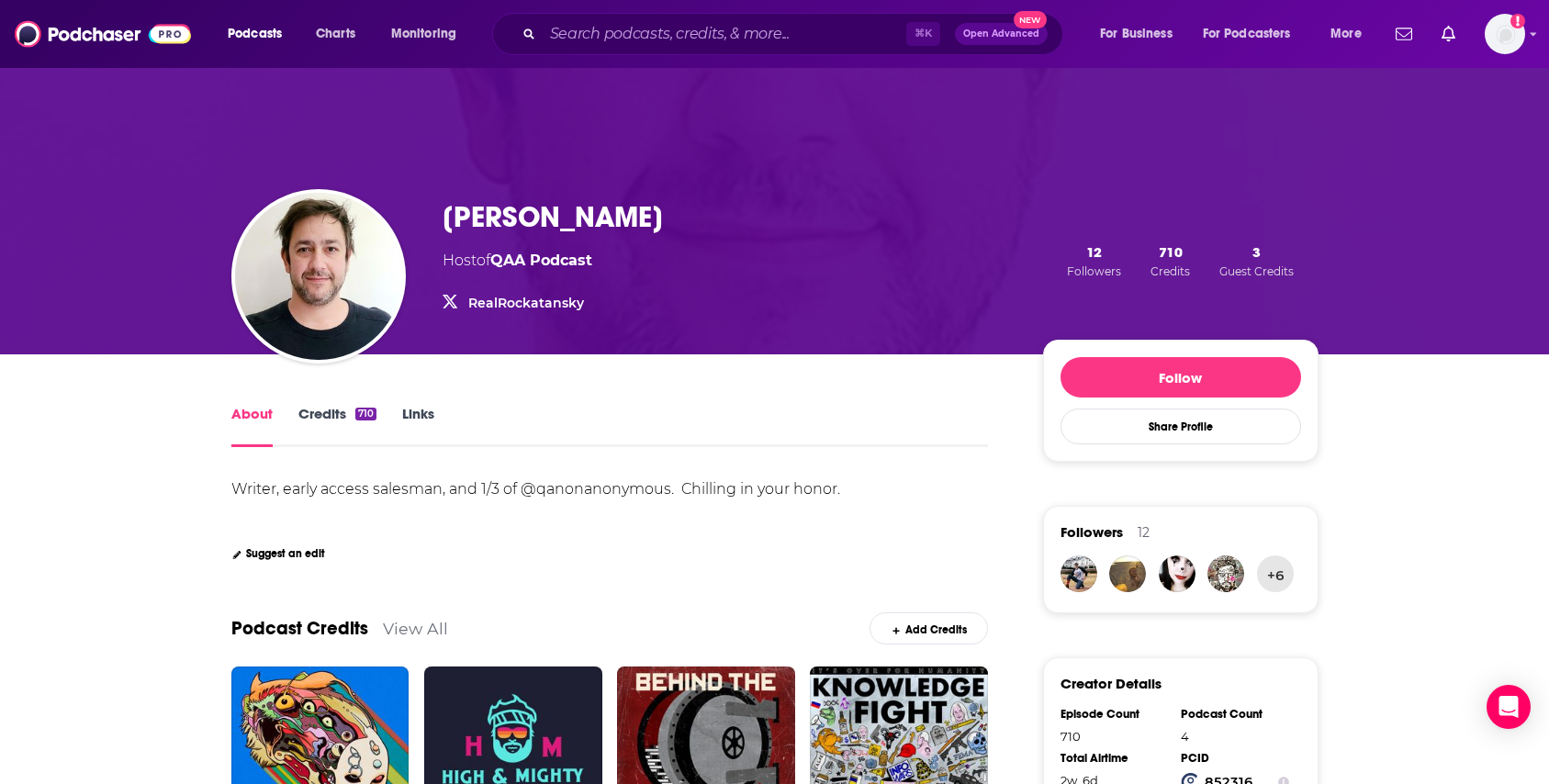
click at [564, 302] on link "RealRockatansky" at bounding box center [526, 303] width 116 height 17
click at [565, 311] on link "RealRockatansky" at bounding box center [526, 303] width 116 height 17
